Goal: Information Seeking & Learning: Learn about a topic

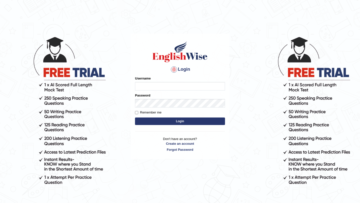
type input "Mayuguna"
click at [161, 121] on button "Login" at bounding box center [180, 122] width 90 height 8
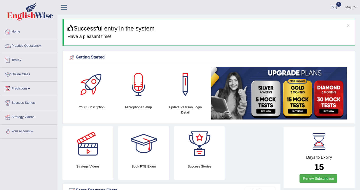
click at [27, 45] on link "Practice Questions" at bounding box center [28, 45] width 57 height 13
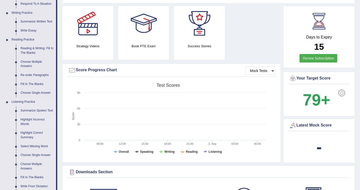
scroll to position [121, 0]
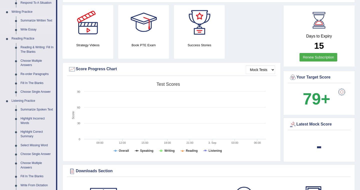
click at [40, 22] on link "Summarize Written Text" at bounding box center [37, 20] width 38 height 9
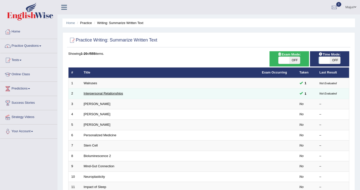
click at [106, 94] on link "Interpersonal Relationships" at bounding box center [104, 94] width 40 height 4
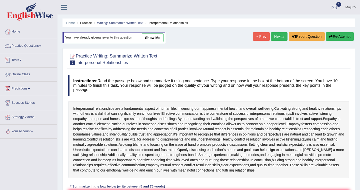
click at [23, 46] on link "Practice Questions" at bounding box center [28, 45] width 57 height 13
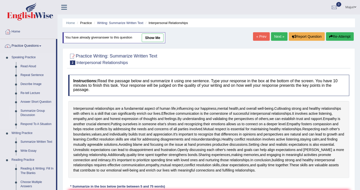
click at [32, 112] on link "Summarize Group Discussion" at bounding box center [37, 113] width 38 height 13
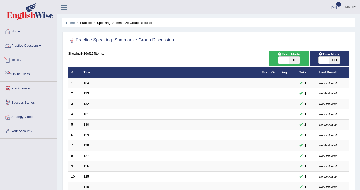
click at [19, 46] on link "Practice Questions" at bounding box center [28, 45] width 57 height 13
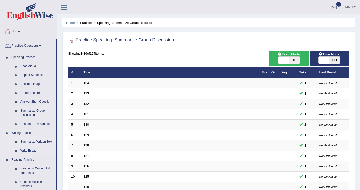
click at [30, 143] on link "Summarize Written Text" at bounding box center [37, 142] width 38 height 9
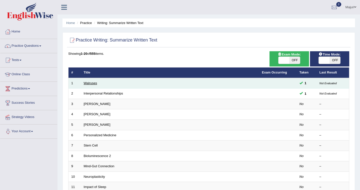
click at [89, 84] on link "Walruses" at bounding box center [91, 83] width 14 height 4
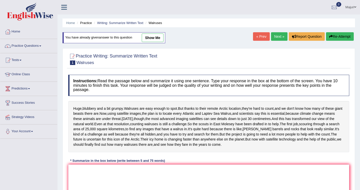
click at [156, 40] on link "show me" at bounding box center [153, 38] width 22 height 9
type textarea "Huge, blubbery and a bit grumpy, and today, though, the most advanced imaging s…"
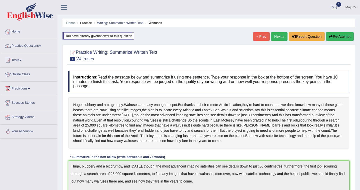
scroll to position [1, 0]
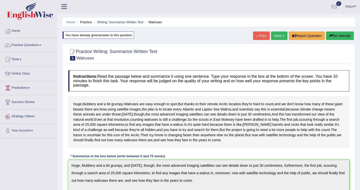
click at [31, 46] on link "Practice Questions" at bounding box center [28, 44] width 57 height 13
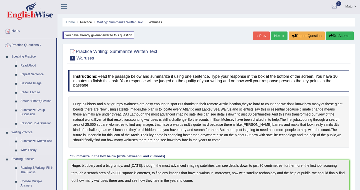
click at [40, 141] on link "Summarize Written Text" at bounding box center [37, 141] width 38 height 9
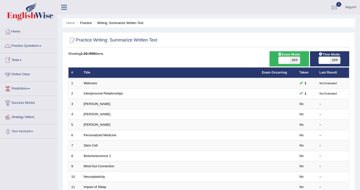
click at [30, 46] on link "Practice Questions" at bounding box center [28, 45] width 57 height 13
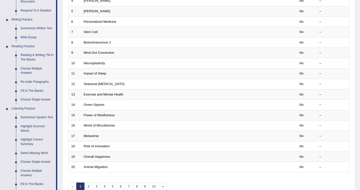
scroll to position [114, 0]
click at [34, 55] on link "Reading & Writing: Fill In The Blanks" at bounding box center [37, 56] width 38 height 13
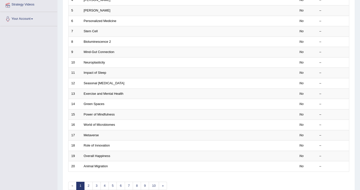
scroll to position [136, 0]
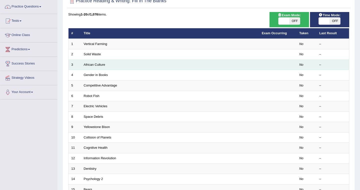
scroll to position [45, 0]
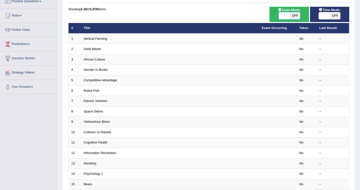
click at [285, 16] on span at bounding box center [284, 15] width 11 height 7
click at [326, 16] on span at bounding box center [324, 15] width 11 height 7
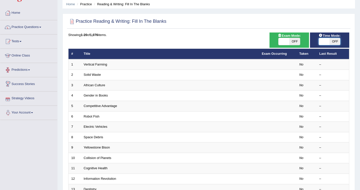
scroll to position [0, 0]
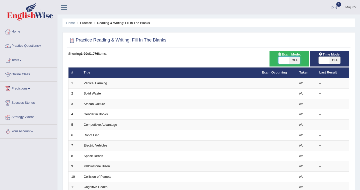
click at [284, 61] on span at bounding box center [284, 60] width 11 height 7
checkbox input "true"
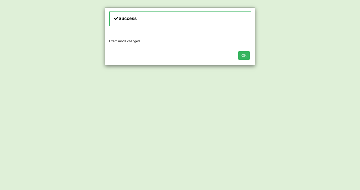
click at [245, 56] on button "OK" at bounding box center [244, 55] width 12 height 9
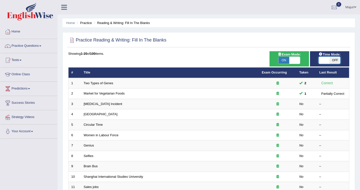
click at [323, 62] on span at bounding box center [324, 60] width 11 height 7
click at [322, 62] on span at bounding box center [324, 60] width 11 height 7
checkbox input "true"
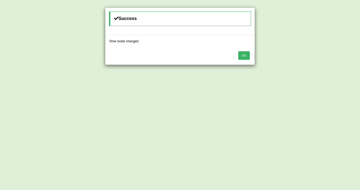
click at [242, 57] on button "OK" at bounding box center [244, 55] width 12 height 9
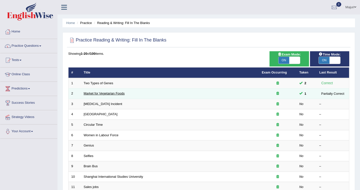
click at [119, 94] on link "Market for Vegetarian Foods" at bounding box center [104, 94] width 41 height 4
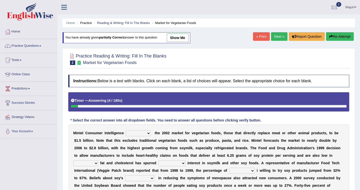
click at [188, 39] on link "show me" at bounding box center [178, 38] width 22 height 9
select select "estimates"
select select "saturated"
select select "extreme"
select select "consumers"
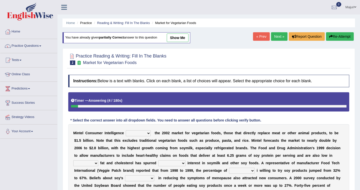
select select "efficiency"
select select "alternatives"
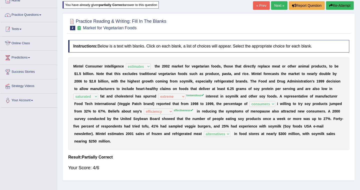
scroll to position [28, 0]
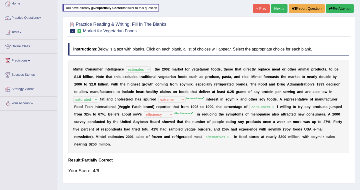
click at [33, 19] on link "Practice Questions" at bounding box center [28, 17] width 57 height 13
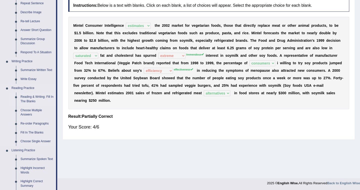
scroll to position [83, 0]
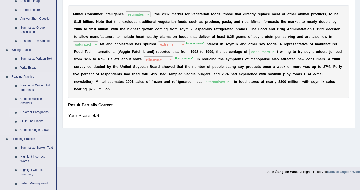
click at [36, 112] on link "Re-order Paragraphs" at bounding box center [37, 112] width 38 height 9
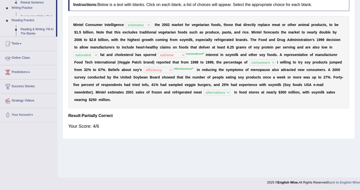
scroll to position [73, 0]
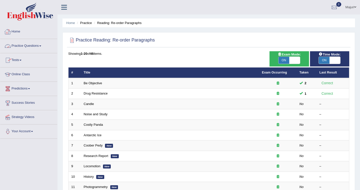
click at [31, 48] on link "Practice Questions" at bounding box center [28, 45] width 57 height 13
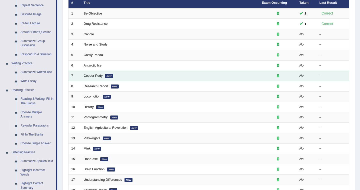
scroll to position [70, 0]
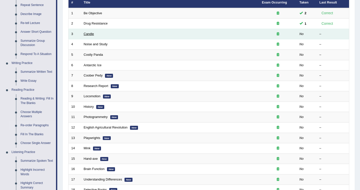
click at [87, 36] on link "Candle" at bounding box center [89, 34] width 10 height 4
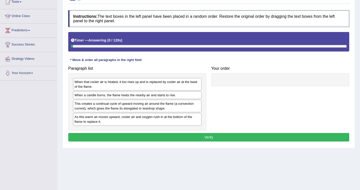
scroll to position [59, 0]
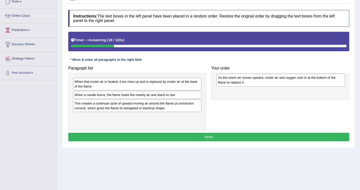
drag, startPoint x: 107, startPoint y: 117, endPoint x: 251, endPoint y: 77, distance: 149.1
click at [250, 77] on div "As this warm air moves upward, cooler air and oxygen rush in at the bottom of t…" at bounding box center [281, 80] width 129 height 13
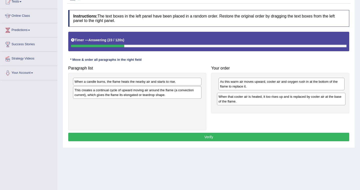
drag, startPoint x: 113, startPoint y: 83, endPoint x: 257, endPoint y: 98, distance: 145.1
click at [257, 98] on div "When that cooler air is heated, it too rises up and is replaced by cooler air a…" at bounding box center [281, 99] width 129 height 13
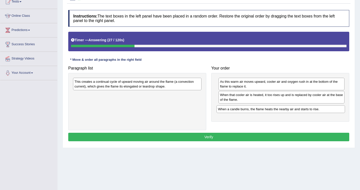
drag, startPoint x: 139, startPoint y: 81, endPoint x: 284, endPoint y: 109, distance: 147.6
click at [284, 109] on div "When a candle burns, the flame heats the nearby air and starts to rise." at bounding box center [281, 109] width 129 height 8
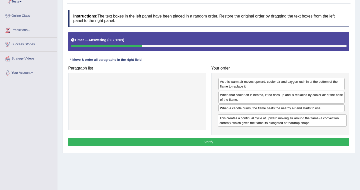
drag, startPoint x: 152, startPoint y: 83, endPoint x: 297, endPoint y: 120, distance: 149.6
click at [297, 120] on div "This creates a continual cycle of upward moving air around the flame (a convect…" at bounding box center [282, 120] width 129 height 13
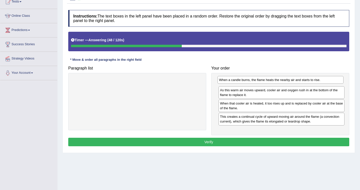
drag, startPoint x: 269, startPoint y: 109, endPoint x: 268, endPoint y: 81, distance: 28.3
click at [268, 81] on div "When a candle burns, the flame heats the nearby air and starts to rise." at bounding box center [281, 80] width 126 height 8
click at [282, 90] on div "As this warm air moves upward, cooler air and oxygen rush in at the bottom of t…" at bounding box center [283, 92] width 126 height 13
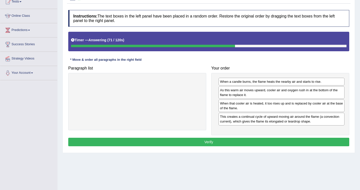
click at [246, 142] on button "Verify" at bounding box center [208, 142] width 281 height 9
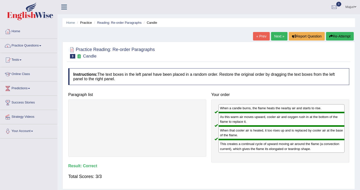
scroll to position [0, 0]
click at [38, 45] on link "Practice Questions" at bounding box center [28, 45] width 57 height 13
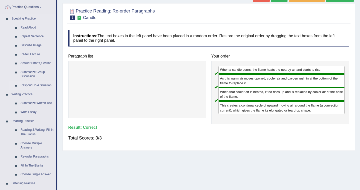
scroll to position [40, 0]
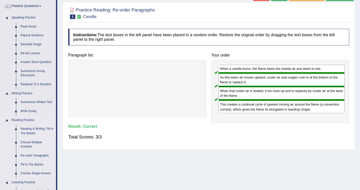
click at [28, 130] on link "Reading & Writing: Fill In The Blanks" at bounding box center [37, 131] width 38 height 13
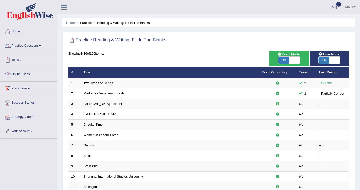
click at [25, 46] on link "Practice Questions" at bounding box center [28, 45] width 57 height 13
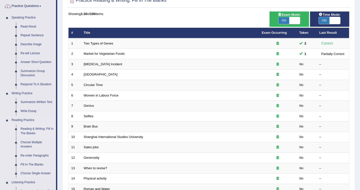
scroll to position [42, 0]
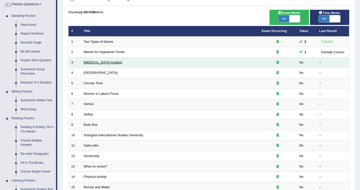
click at [105, 63] on link "[MEDICAL_DATA] Incident" at bounding box center [103, 63] width 39 height 4
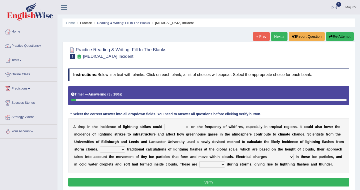
click at [186, 127] on select "dwell focus impact depend" at bounding box center [176, 127] width 25 height 6
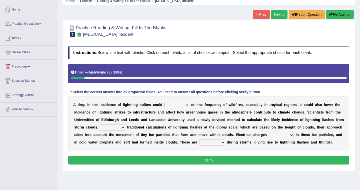
scroll to position [24, 0]
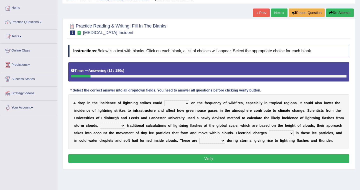
click at [186, 103] on select "dwell focus impact depend" at bounding box center [176, 103] width 25 height 6
select select "impact"
click at [124, 125] on select "Unlike Unless Except Besides" at bounding box center [112, 126] width 25 height 6
click at [123, 125] on select "Unlike Unless Except Besides" at bounding box center [112, 126] width 25 height 6
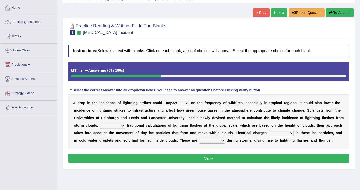
select select "Unless"
click at [292, 133] on select "run off build up mess up zoom in" at bounding box center [281, 133] width 25 height 6
click at [292, 134] on select "run off build up mess up zoom in" at bounding box center [281, 133] width 25 height 6
select select "build up"
click at [223, 141] on select "collected diverted rounded discharged" at bounding box center [212, 141] width 26 height 6
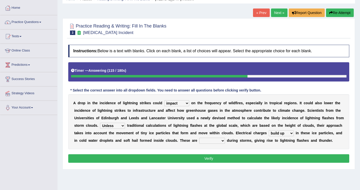
select select "collected"
click at [223, 142] on select "collected diverted rounded discharged" at bounding box center [212, 141] width 26 height 6
click at [222, 141] on select "collected diverted rounded discharged" at bounding box center [212, 141] width 26 height 6
click at [249, 160] on button "Verify" at bounding box center [208, 158] width 281 height 9
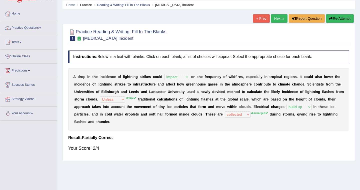
scroll to position [16, 0]
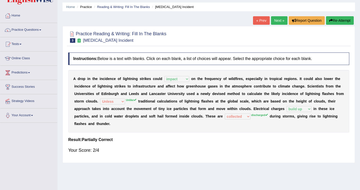
click at [36, 31] on link "Practice Questions" at bounding box center [28, 29] width 57 height 13
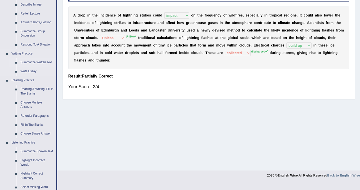
scroll to position [82, 0]
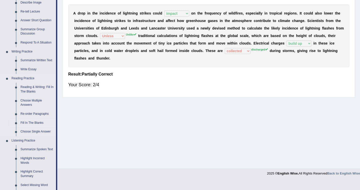
click at [41, 124] on link "Fill In The Blanks" at bounding box center [37, 123] width 38 height 9
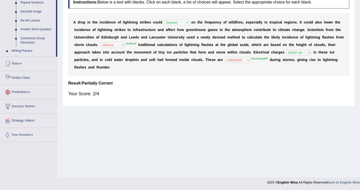
scroll to position [210, 0]
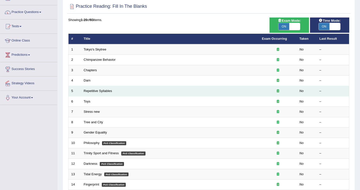
scroll to position [45, 0]
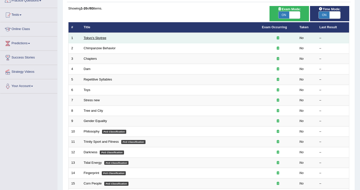
click at [95, 39] on link "Tokyo's Skytree" at bounding box center [95, 38] width 23 height 4
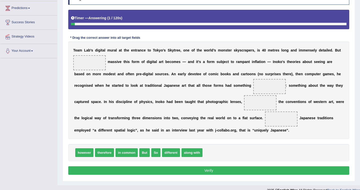
scroll to position [81, 0]
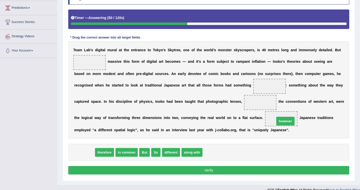
drag, startPoint x: 86, startPoint y: 153, endPoint x: 286, endPoint y: 122, distance: 203.2
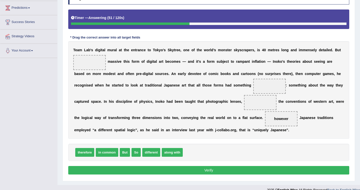
click at [286, 122] on span "however" at bounding box center [281, 118] width 33 height 15
drag, startPoint x: 152, startPoint y: 154, endPoint x: 93, endPoint y: 62, distance: 109.1
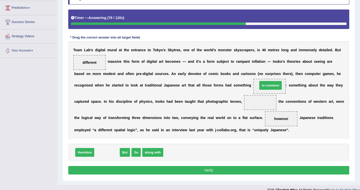
drag, startPoint x: 105, startPoint y: 153, endPoint x: 269, endPoint y: 86, distance: 176.9
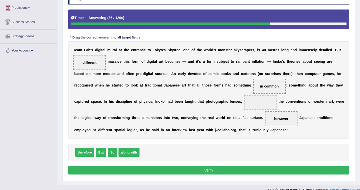
click at [234, 171] on button "Verify" at bounding box center [208, 170] width 281 height 9
click at [196, 170] on button "Verify" at bounding box center [208, 170] width 281 height 9
drag, startPoint x: 110, startPoint y: 154, endPoint x: 263, endPoint y: 103, distance: 160.5
click at [294, 135] on div "T e a m L a b ' s d i g i t a l m u r a l a t t h e e n t r a n c e t o T o k y…" at bounding box center [208, 90] width 281 height 98
click at [299, 135] on div "T e a m L a b ' s d i g i t a l m u r a l a t t h e e n t r a n c e t o T o k y…" at bounding box center [208, 90] width 281 height 98
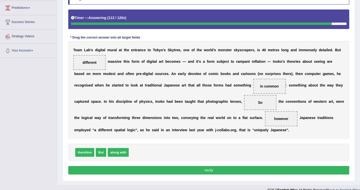
click at [209, 170] on button "Verify" at bounding box center [208, 170] width 281 height 9
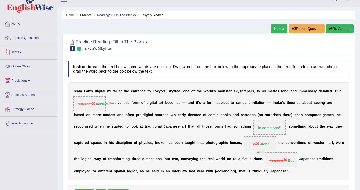
scroll to position [7, 0]
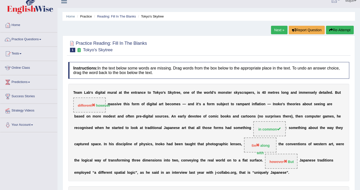
click at [30, 39] on link "Practice Questions" at bounding box center [28, 39] width 57 height 13
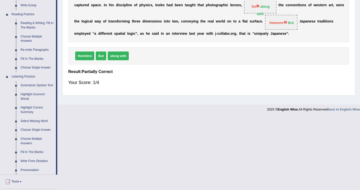
scroll to position [148, 0]
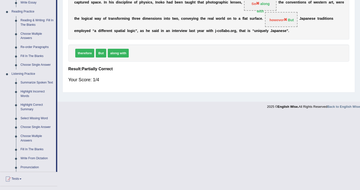
click at [31, 36] on link "Choose Multiple Answers" at bounding box center [37, 36] width 38 height 13
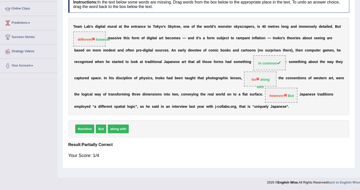
scroll to position [72, 0]
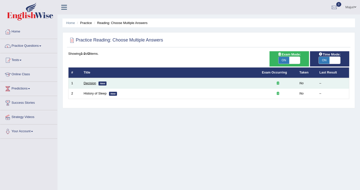
click at [88, 84] on link "Decision" at bounding box center [90, 83] width 13 height 4
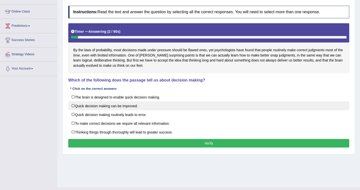
scroll to position [61, 0]
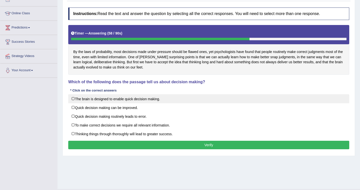
click at [149, 100] on label "The brain is designed to enable quick decision making." at bounding box center [208, 98] width 281 height 9
checkbox input "true"
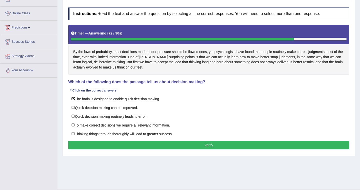
click at [213, 145] on button "Verify" at bounding box center [208, 145] width 281 height 9
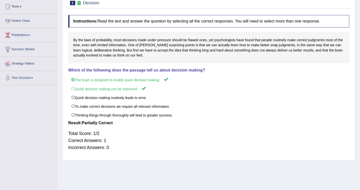
scroll to position [52, 0]
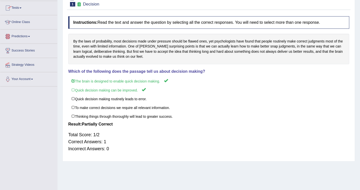
click at [22, 35] on link "Predictions" at bounding box center [28, 36] width 57 height 13
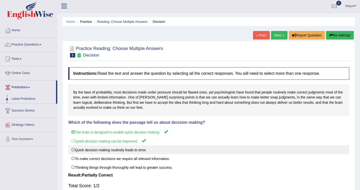
scroll to position [0, 0]
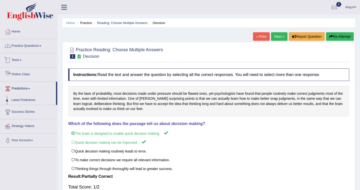
click at [36, 46] on link "Practice Questions" at bounding box center [28, 45] width 57 height 13
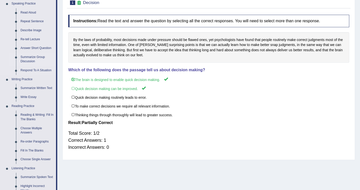
scroll to position [56, 0]
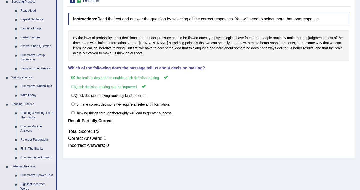
click at [37, 157] on link "Choose Single Answer" at bounding box center [37, 157] width 38 height 9
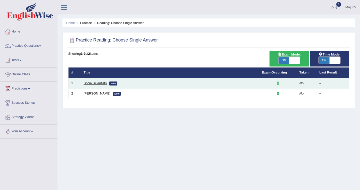
click at [98, 83] on link "Social scientists" at bounding box center [95, 83] width 23 height 4
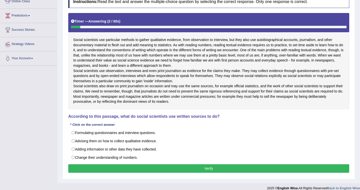
scroll to position [72, 0]
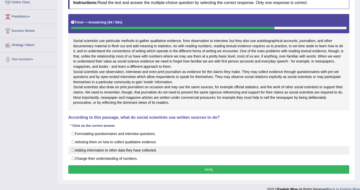
click at [153, 155] on label "Adding information to other data they have collected." at bounding box center [208, 150] width 281 height 9
radio input "true"
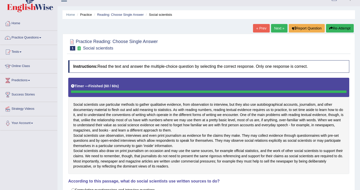
scroll to position [0, 0]
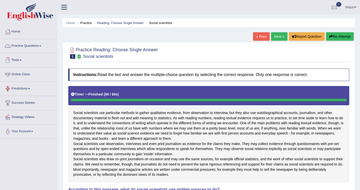
click at [28, 46] on link "Practice Questions" at bounding box center [28, 45] width 57 height 13
